Goal: Use online tool/utility

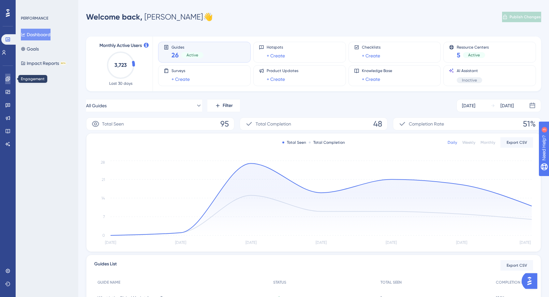
click at [9, 77] on icon at bounding box center [7, 78] width 5 height 5
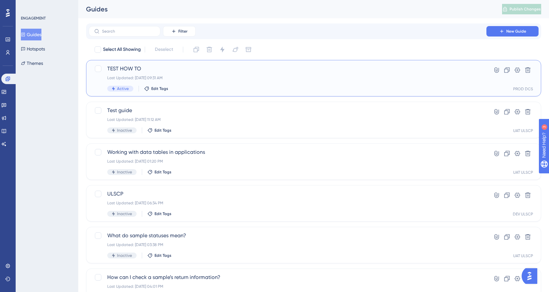
click at [157, 70] on span "TEST HOW TO" at bounding box center [287, 69] width 361 height 8
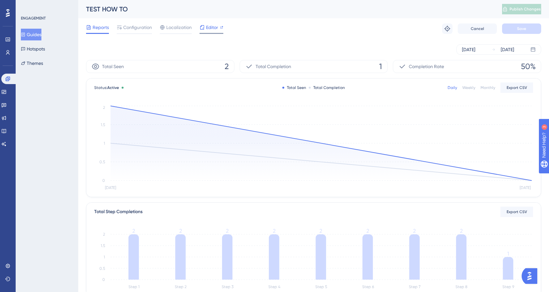
click at [206, 25] on span "Editor" at bounding box center [212, 27] width 12 height 8
